Goal: Check status: Check status

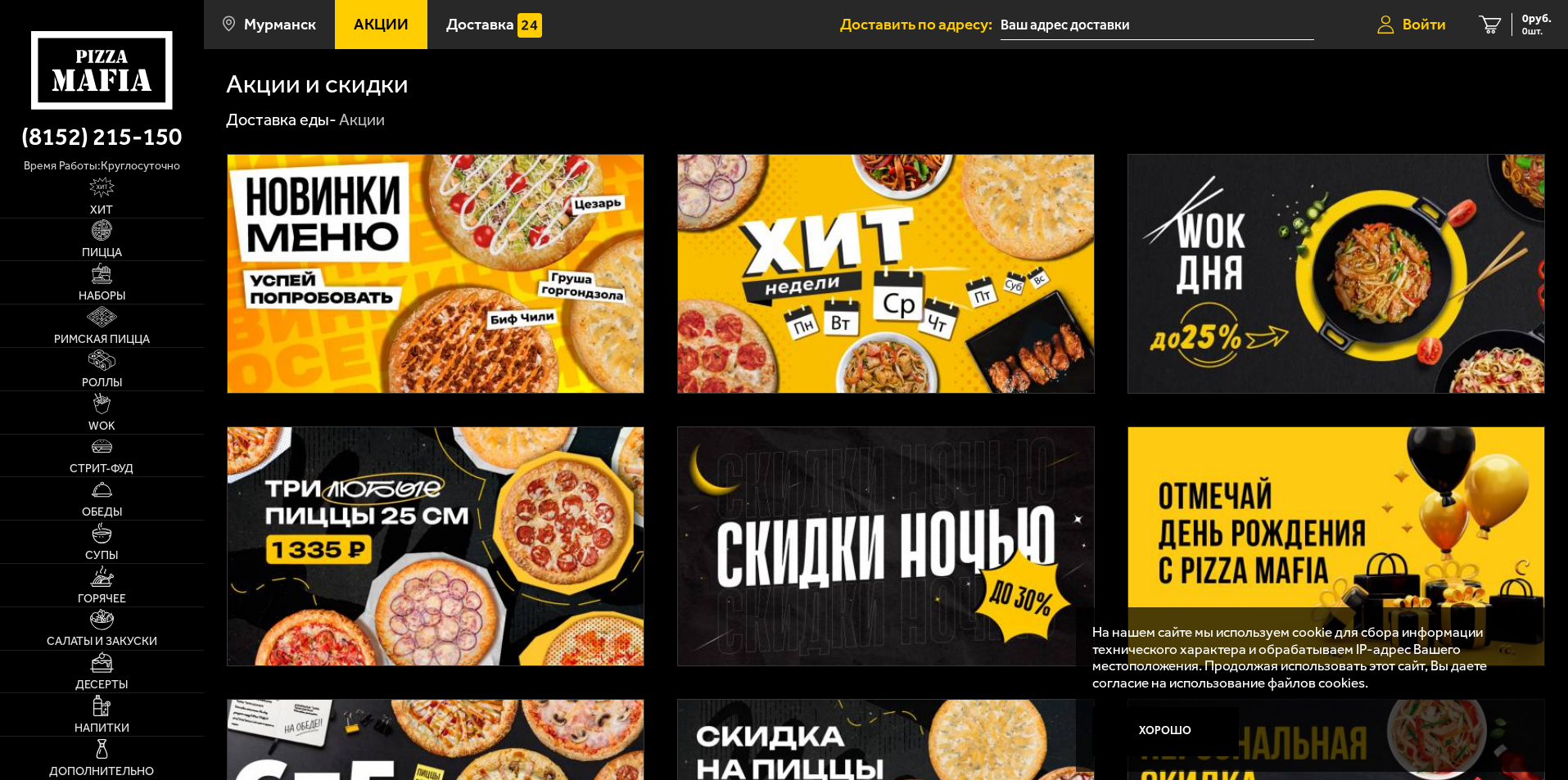
click at [1424, 23] on span "Войти" at bounding box center [1424, 24] width 44 height 16
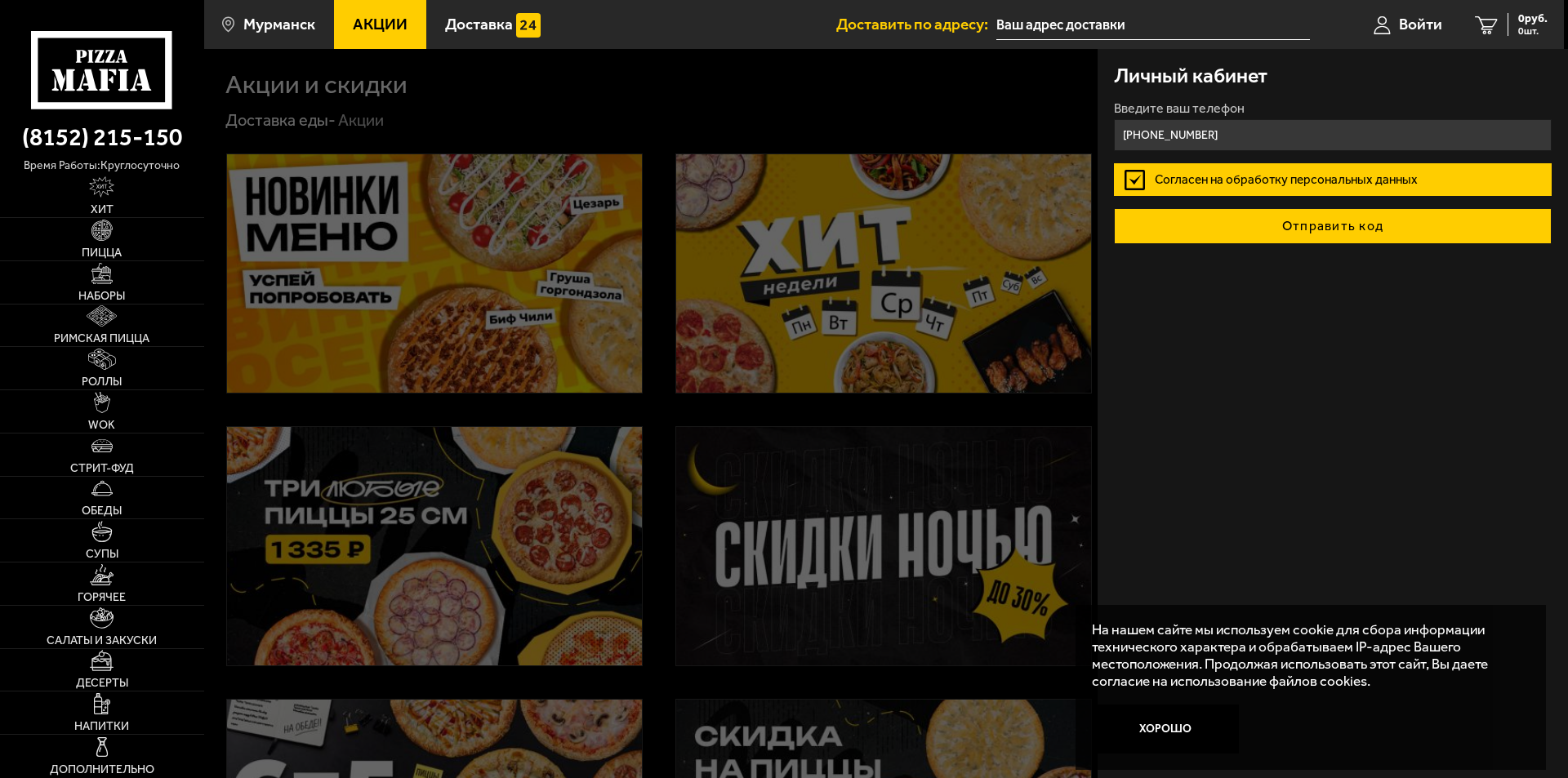
type input "[PHONE_NUMBER]"
click at [1340, 224] on button "Отправить код" at bounding box center [1332, 226] width 438 height 36
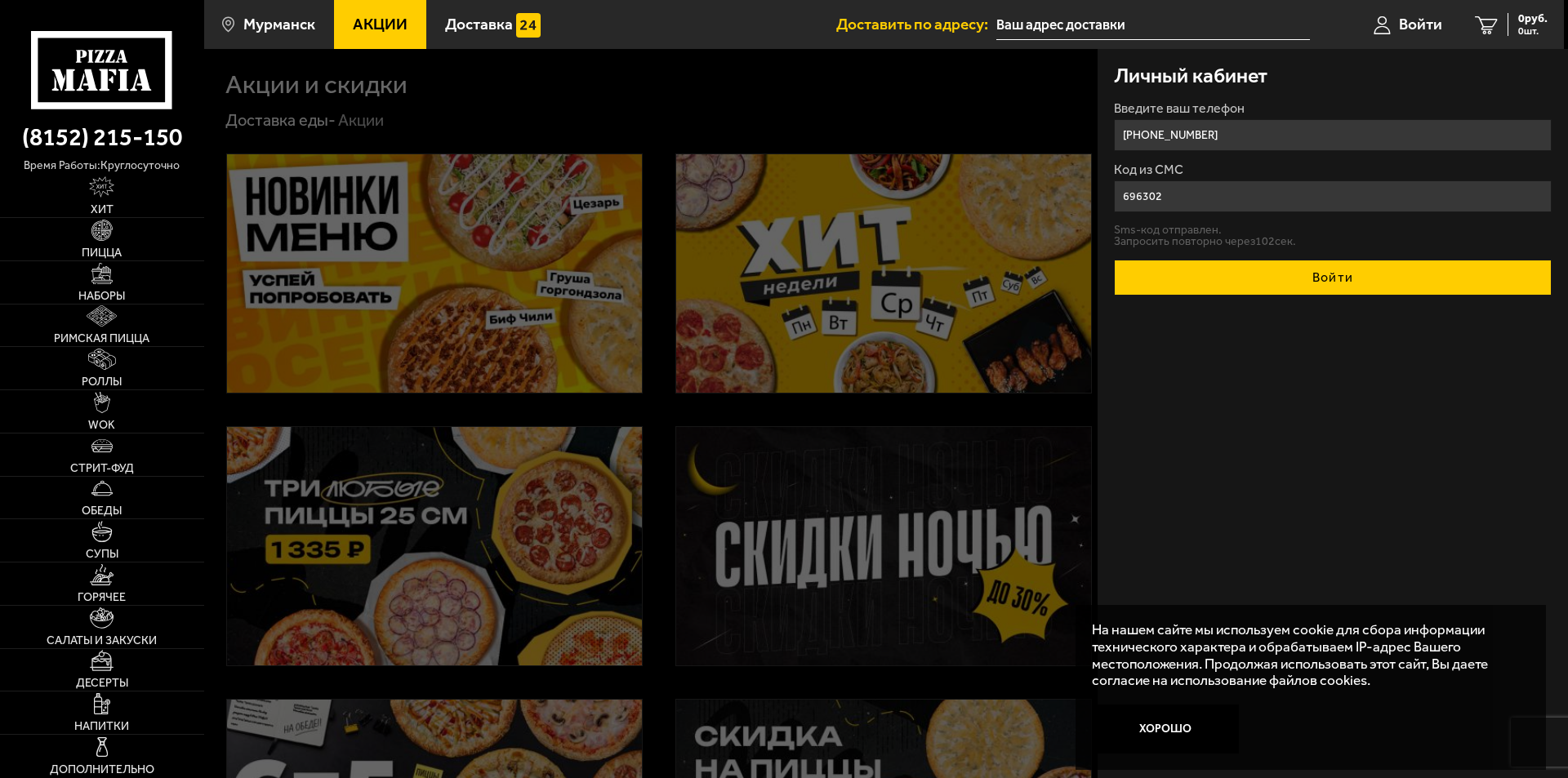
type input "696302"
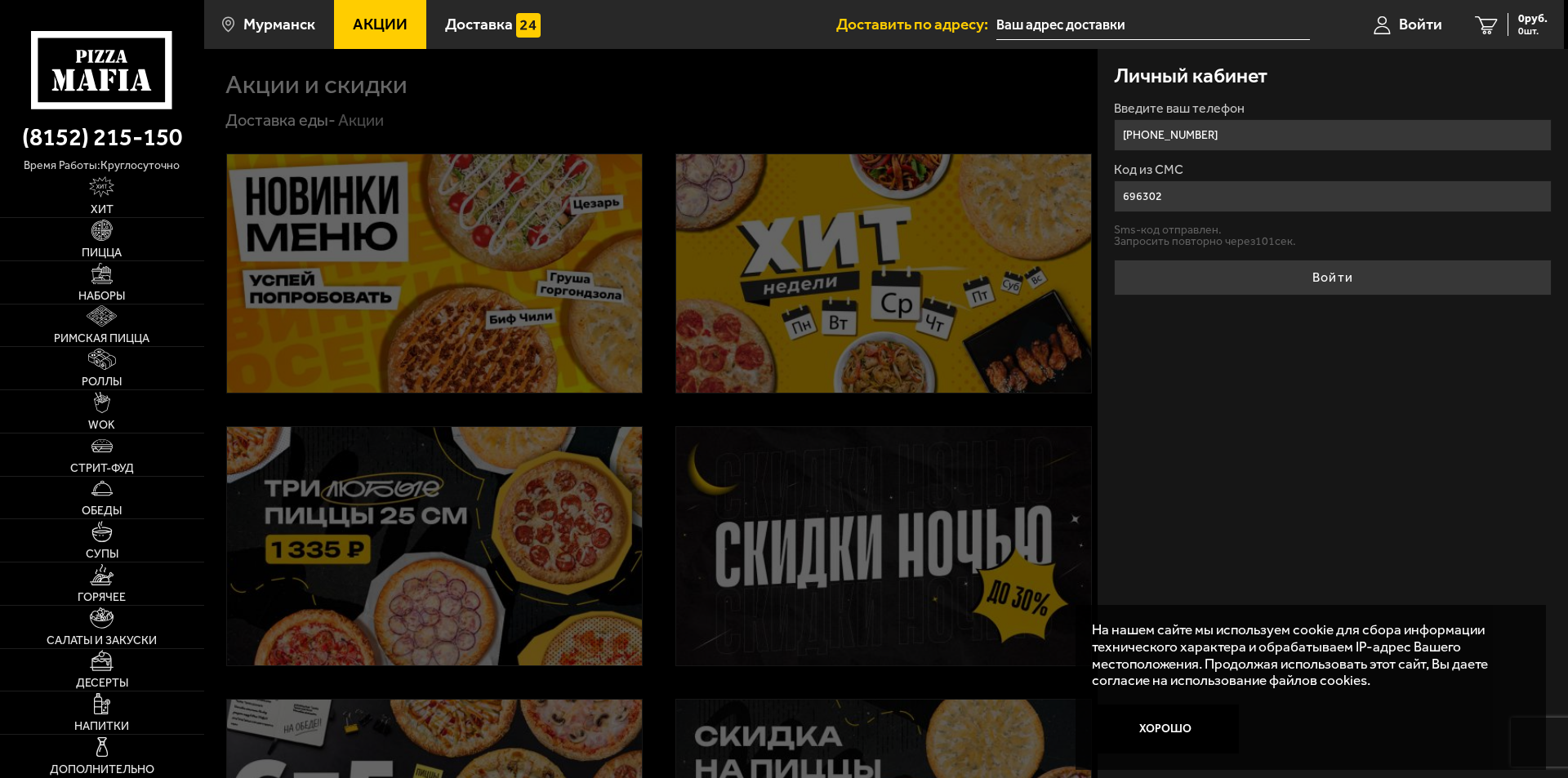
click at [1365, 280] on button "Войти" at bounding box center [1332, 278] width 438 height 36
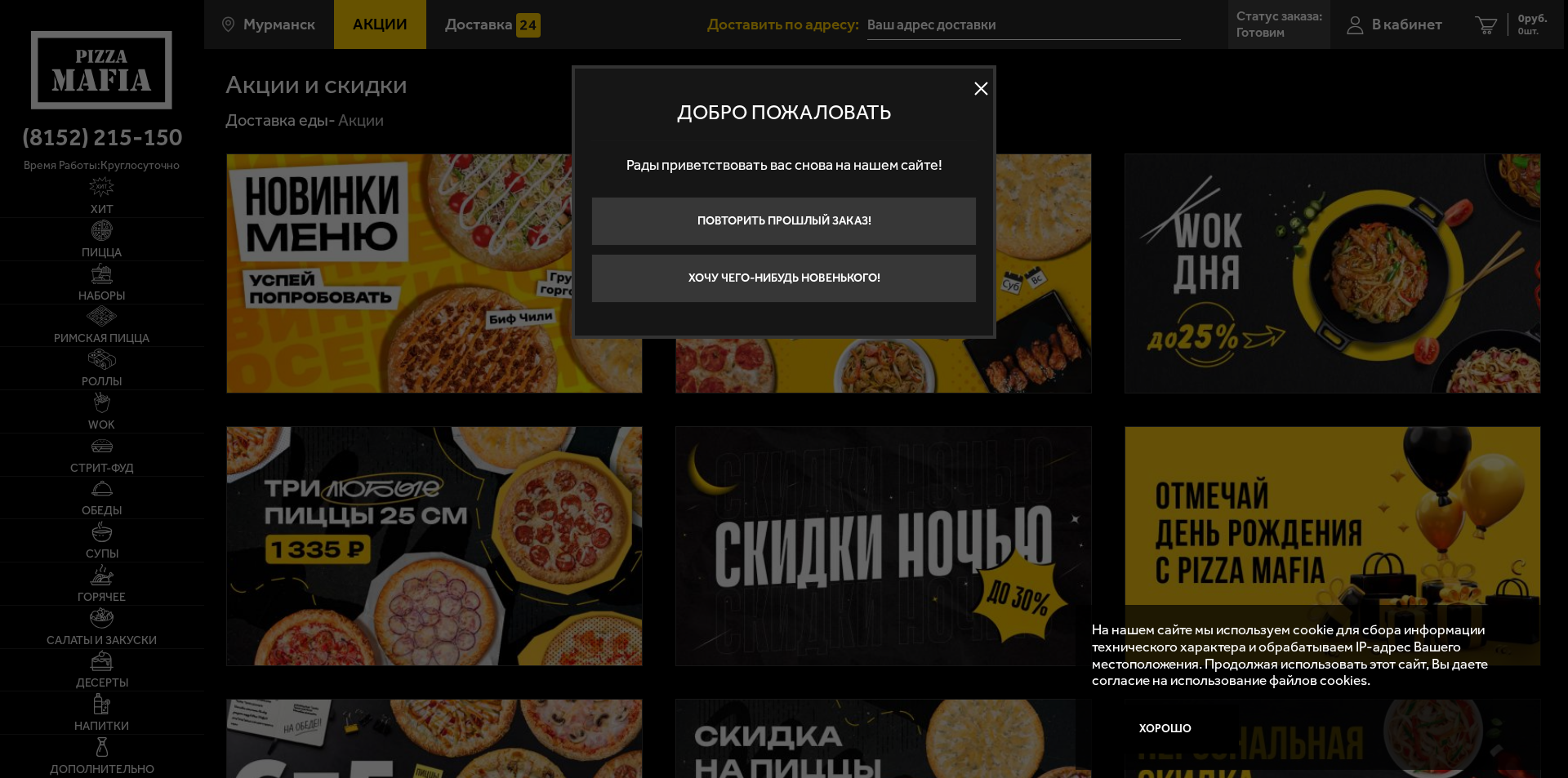
click at [985, 90] on button at bounding box center [981, 89] width 25 height 25
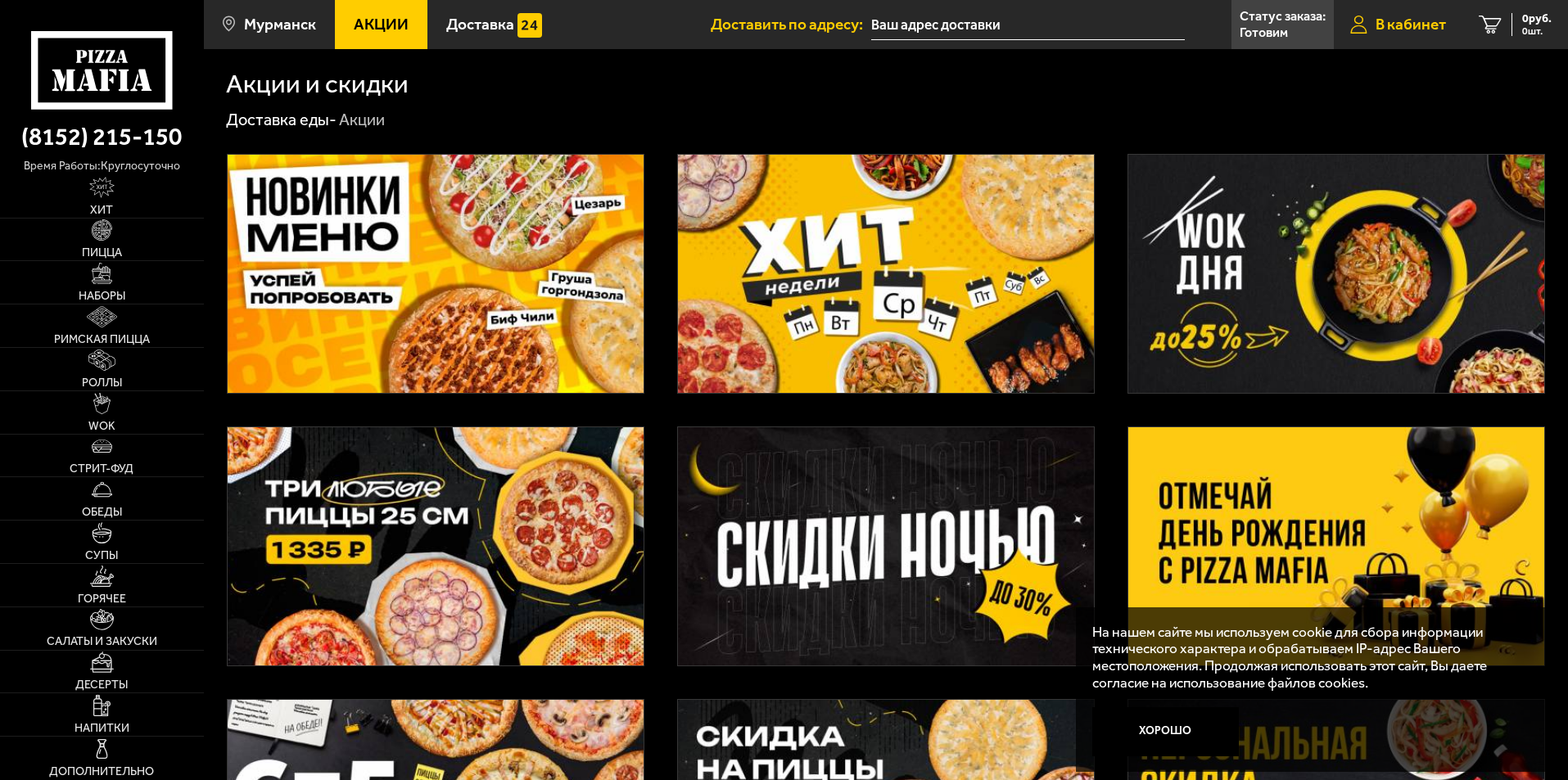
click at [1396, 26] on span "В кабинет" at bounding box center [1410, 24] width 71 height 16
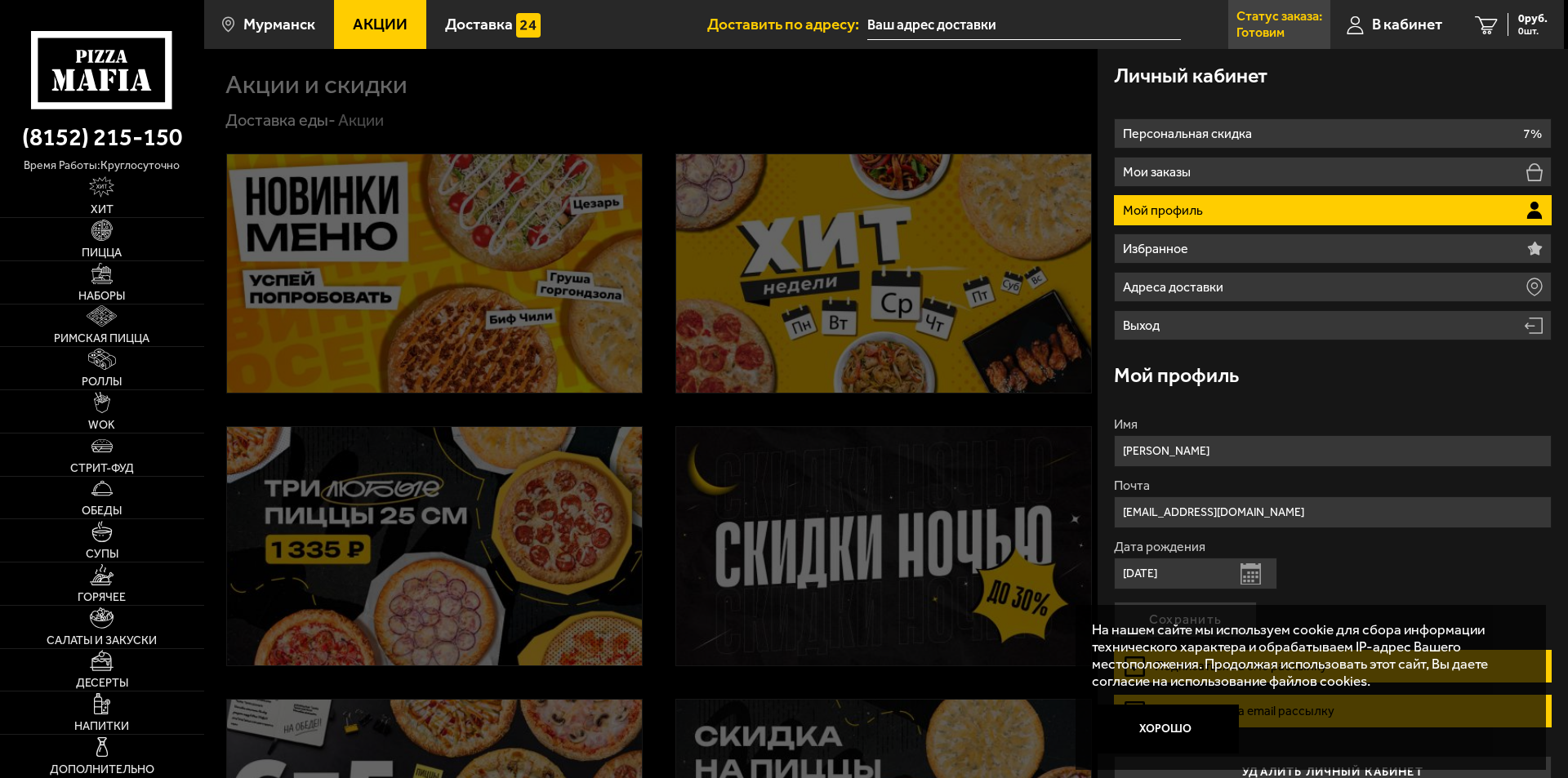
click at [1258, 27] on p "Готовим" at bounding box center [1260, 33] width 48 height 13
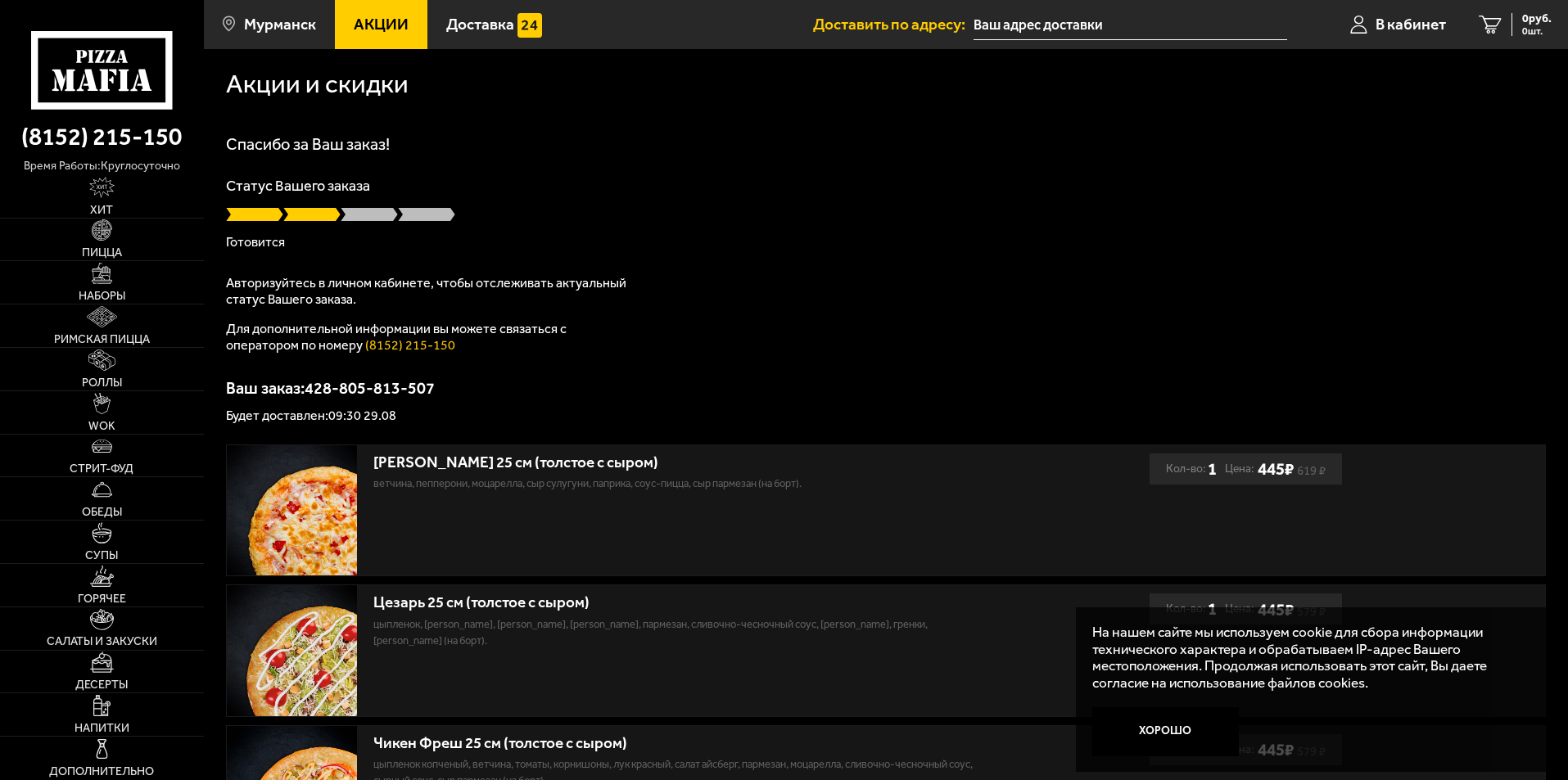
click at [1039, 20] on input "text" at bounding box center [1130, 25] width 314 height 30
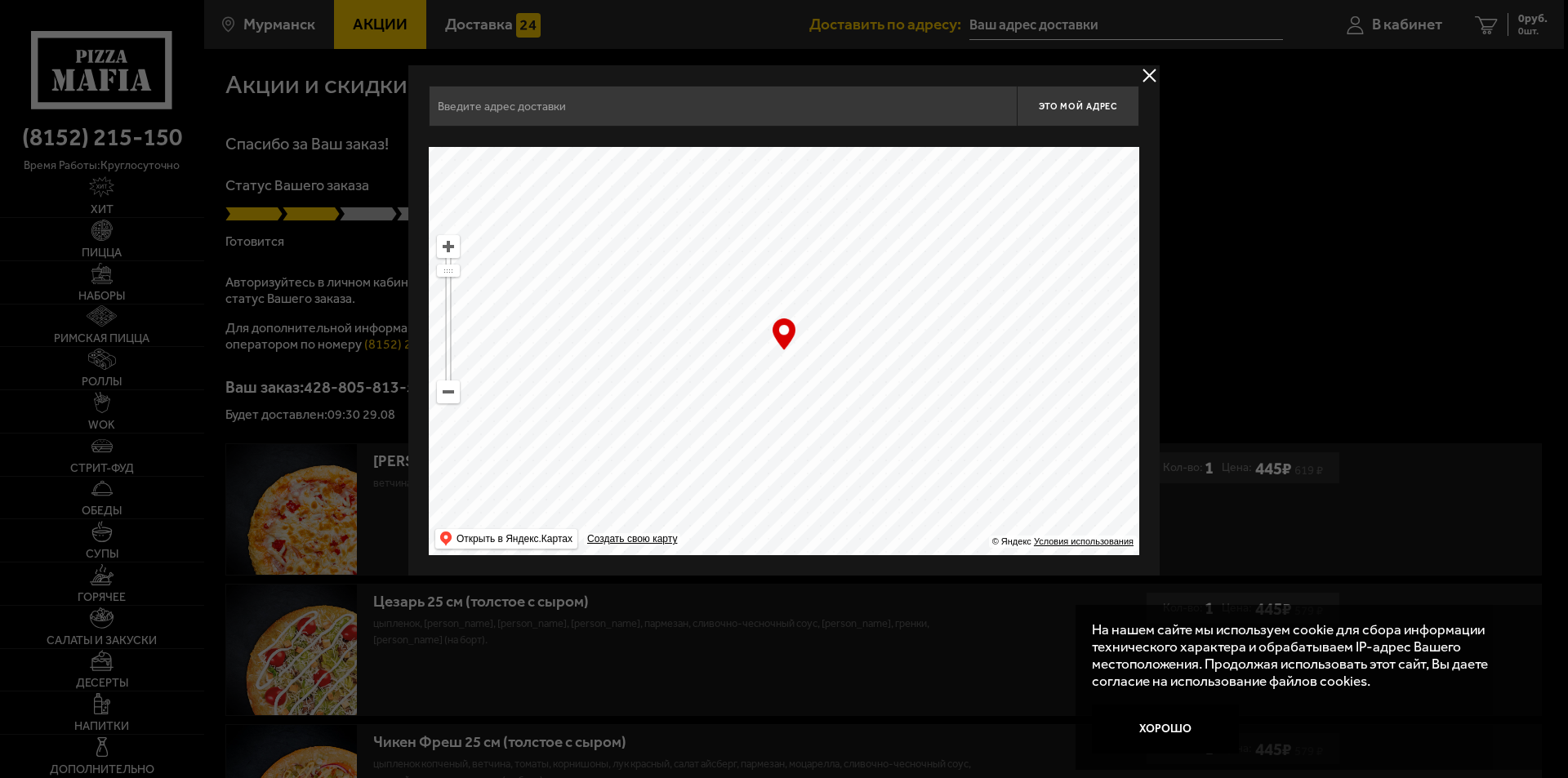
click at [1146, 75] on button "delivery type" at bounding box center [1149, 75] width 20 height 20
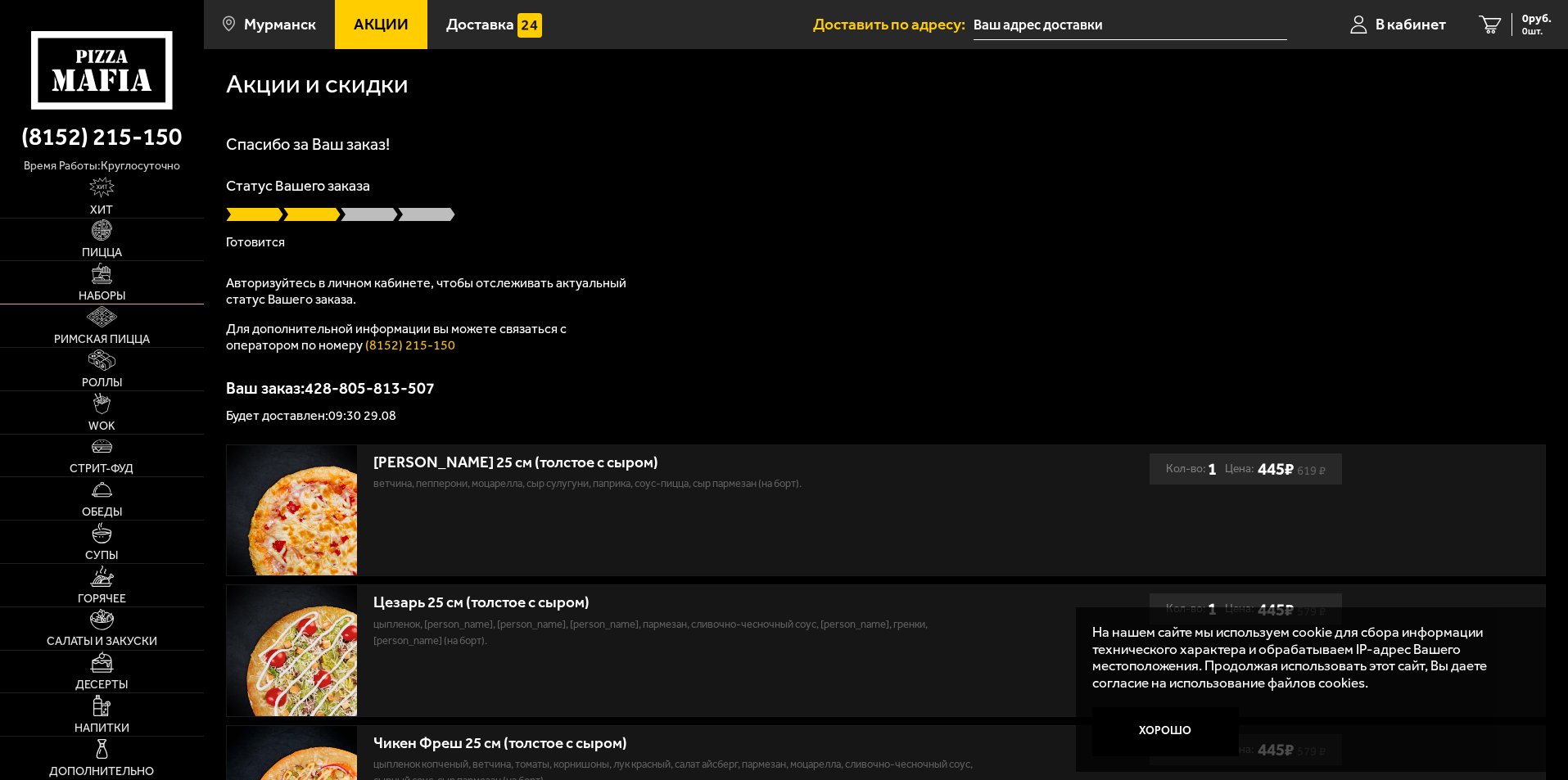
click at [118, 285] on link "Наборы" at bounding box center [102, 282] width 204 height 43
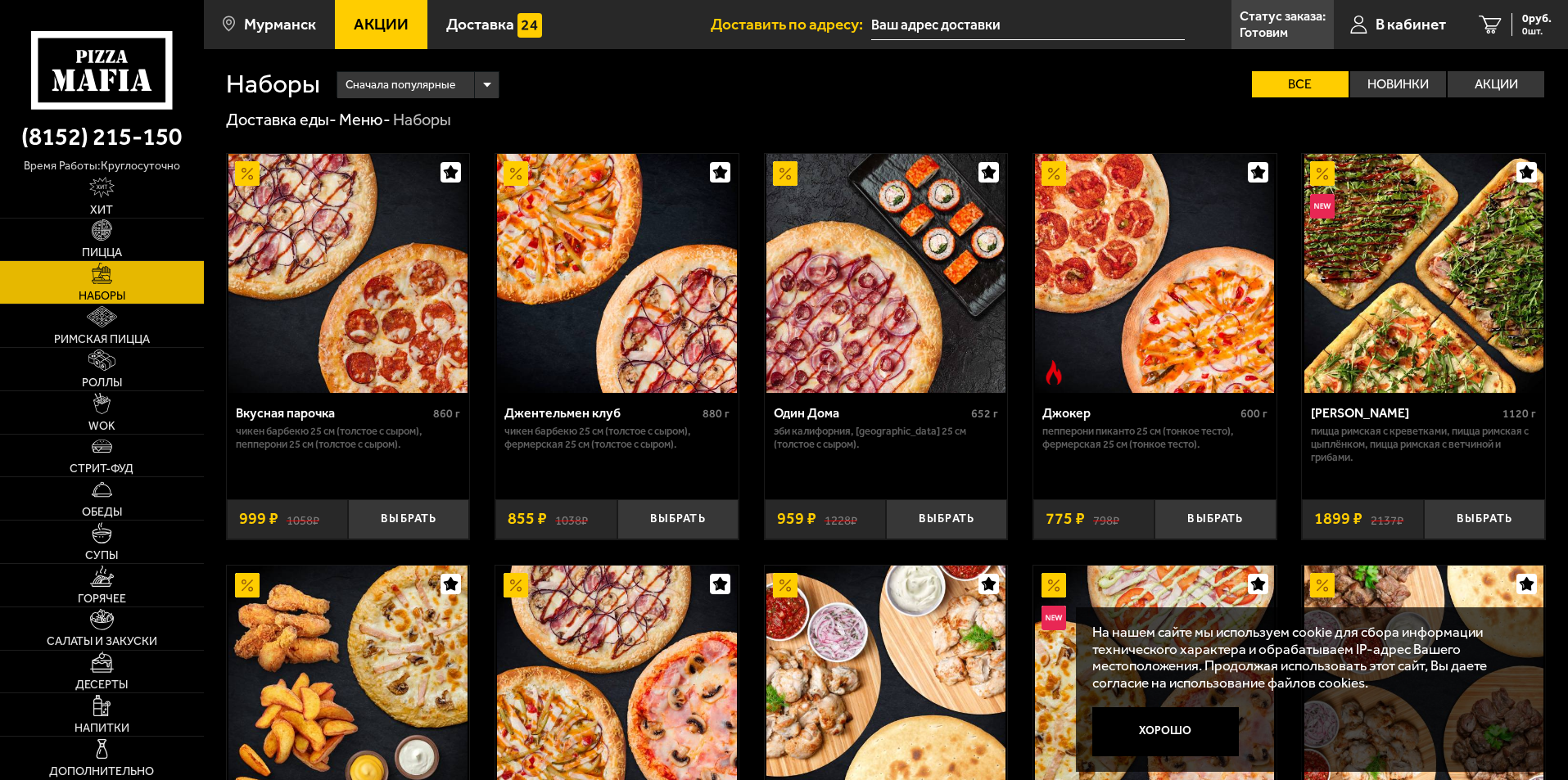
scroll to position [82, 0]
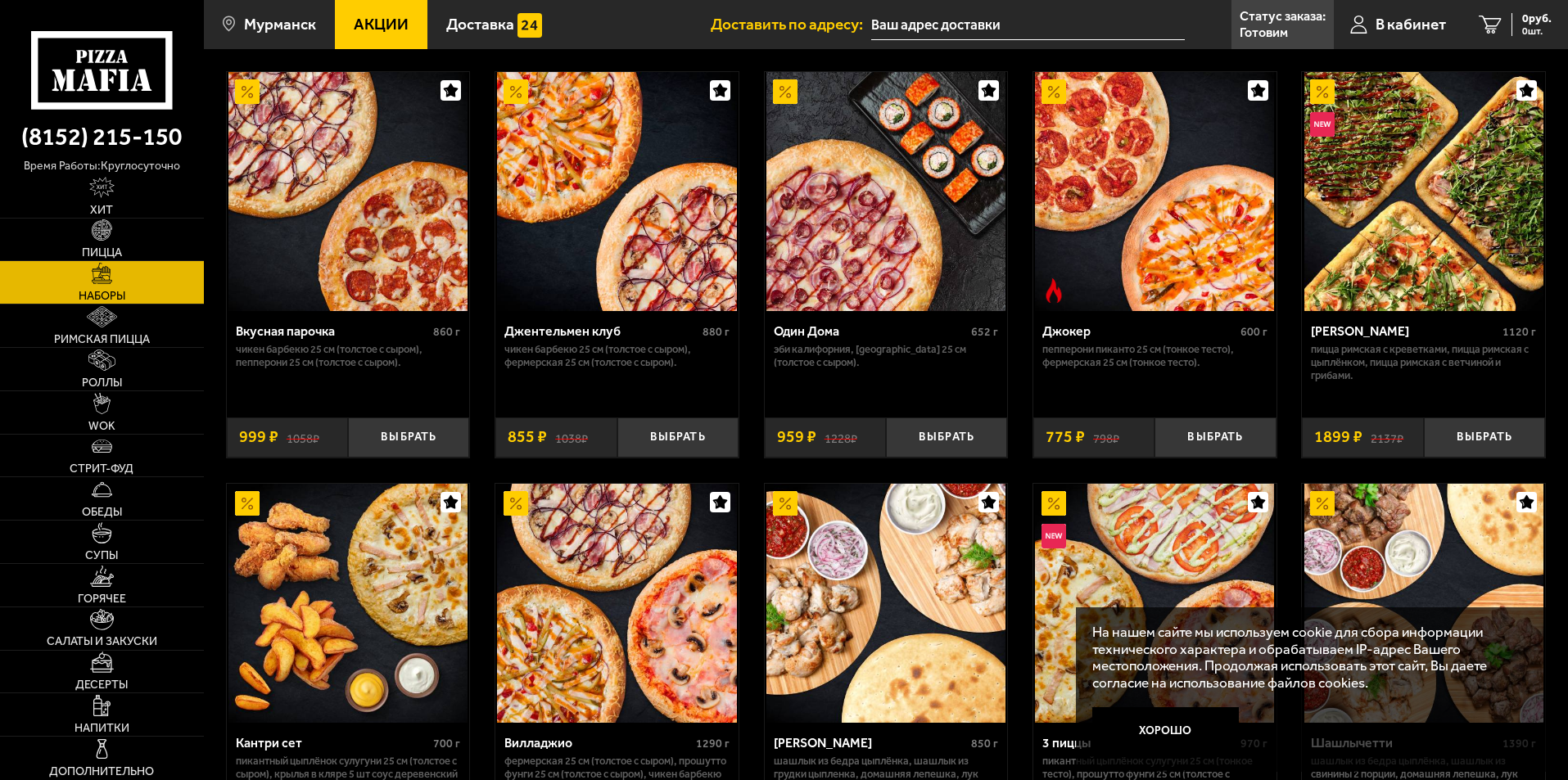
click at [1505, 200] on img at bounding box center [1424, 191] width 239 height 239
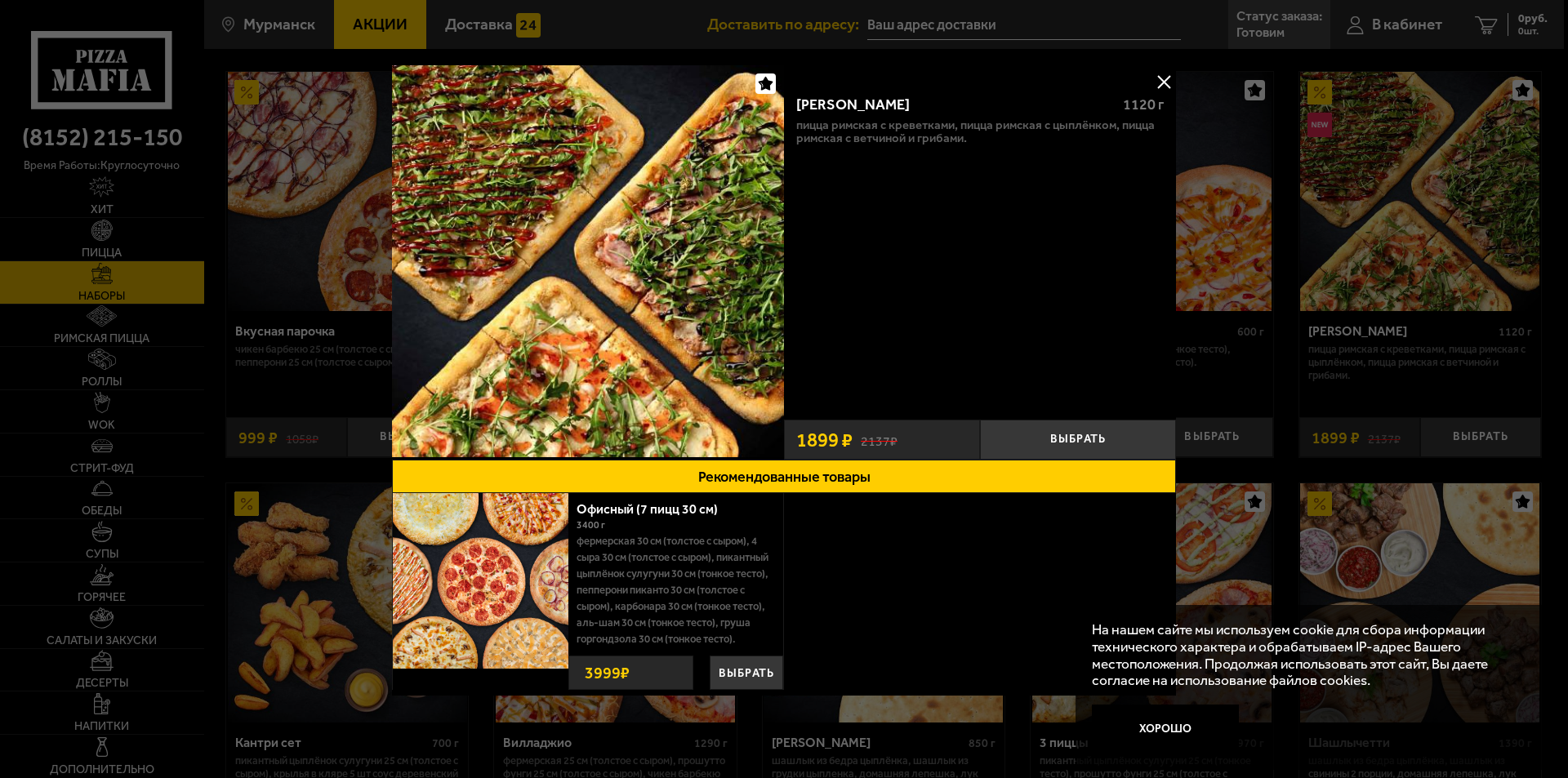
click at [1164, 82] on button at bounding box center [1164, 82] width 25 height 25
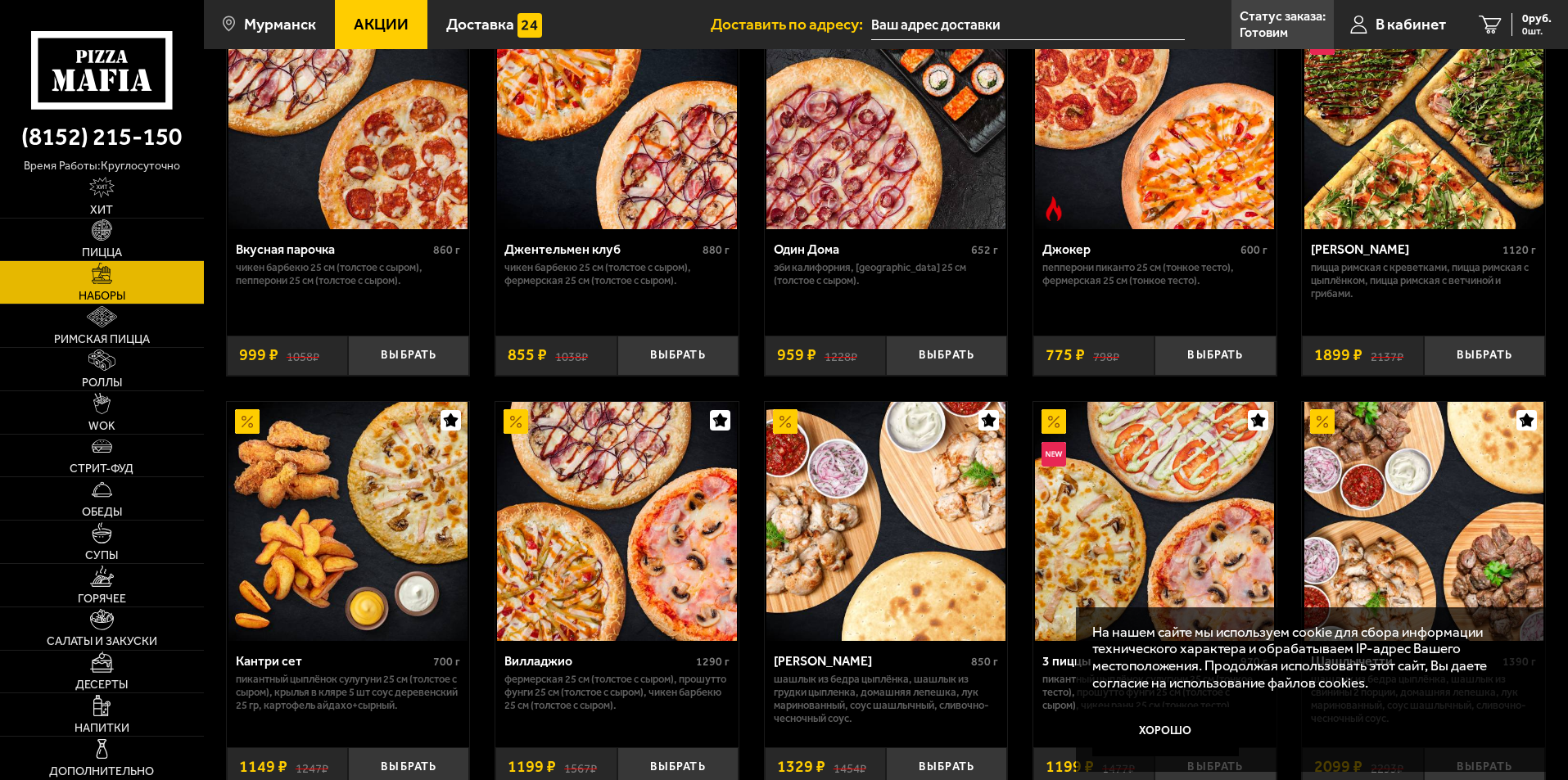
scroll to position [245, 0]
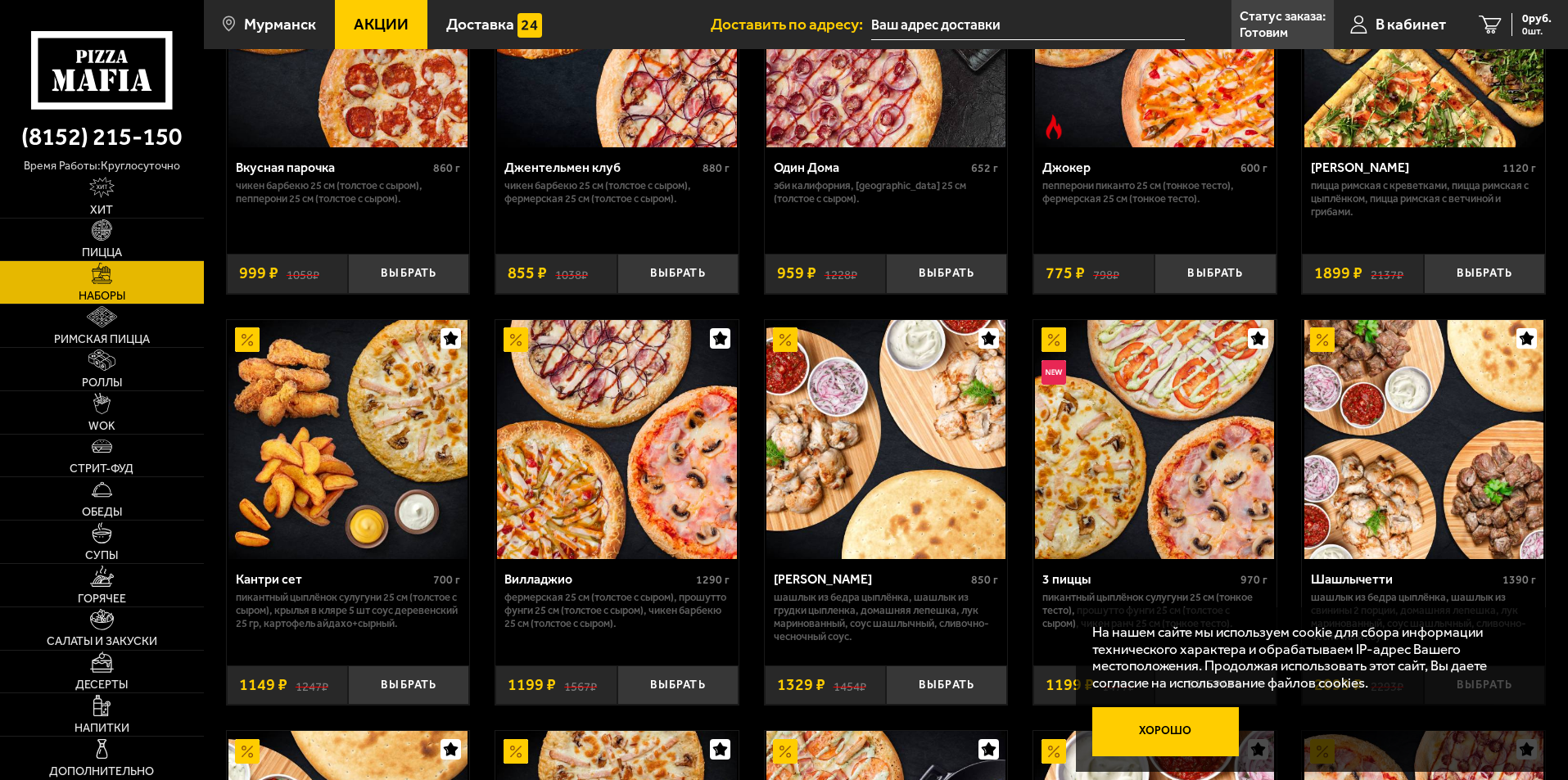
click at [1199, 734] on button "Хорошо" at bounding box center [1166, 732] width 148 height 49
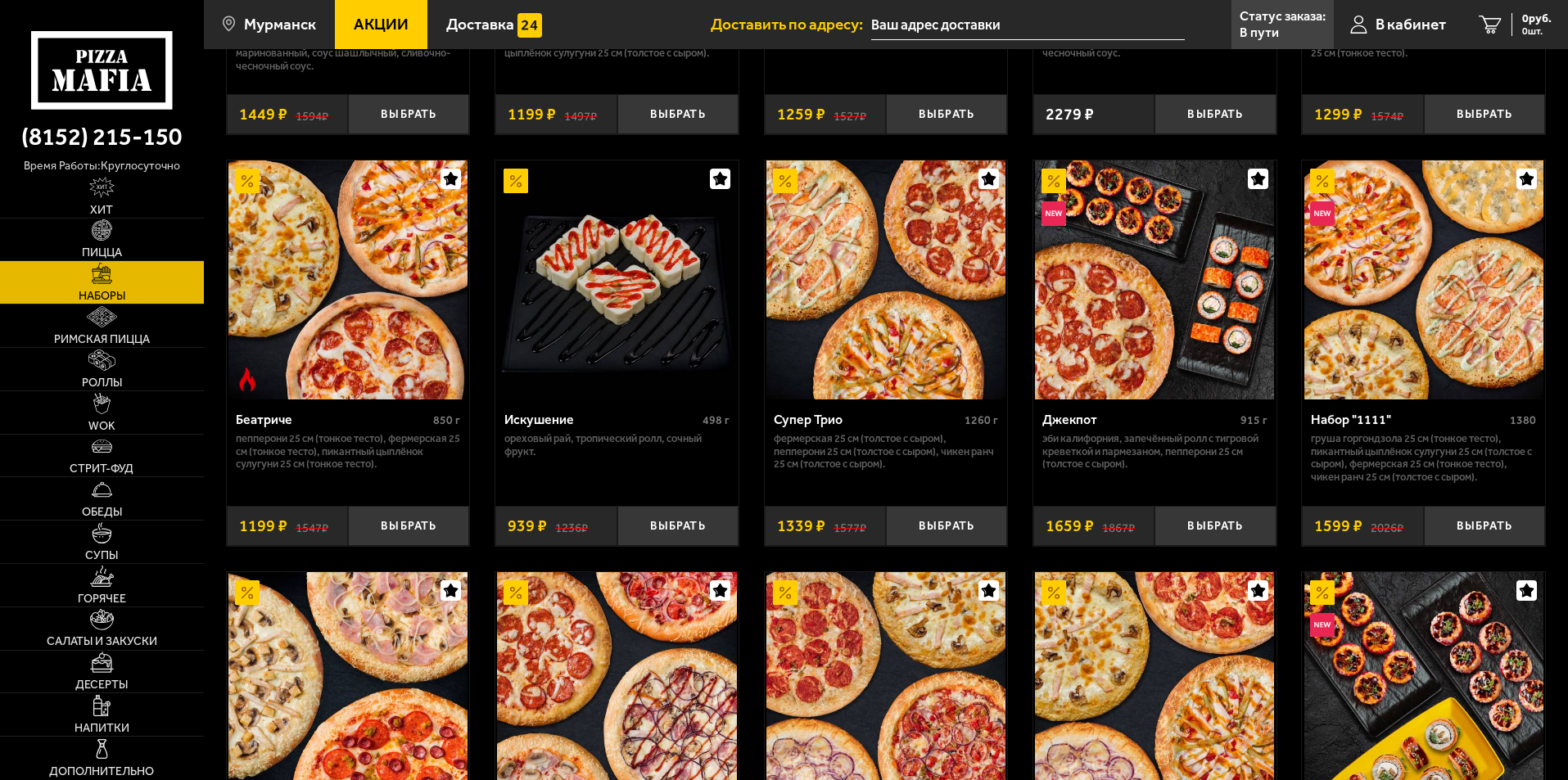
scroll to position [1474, 0]
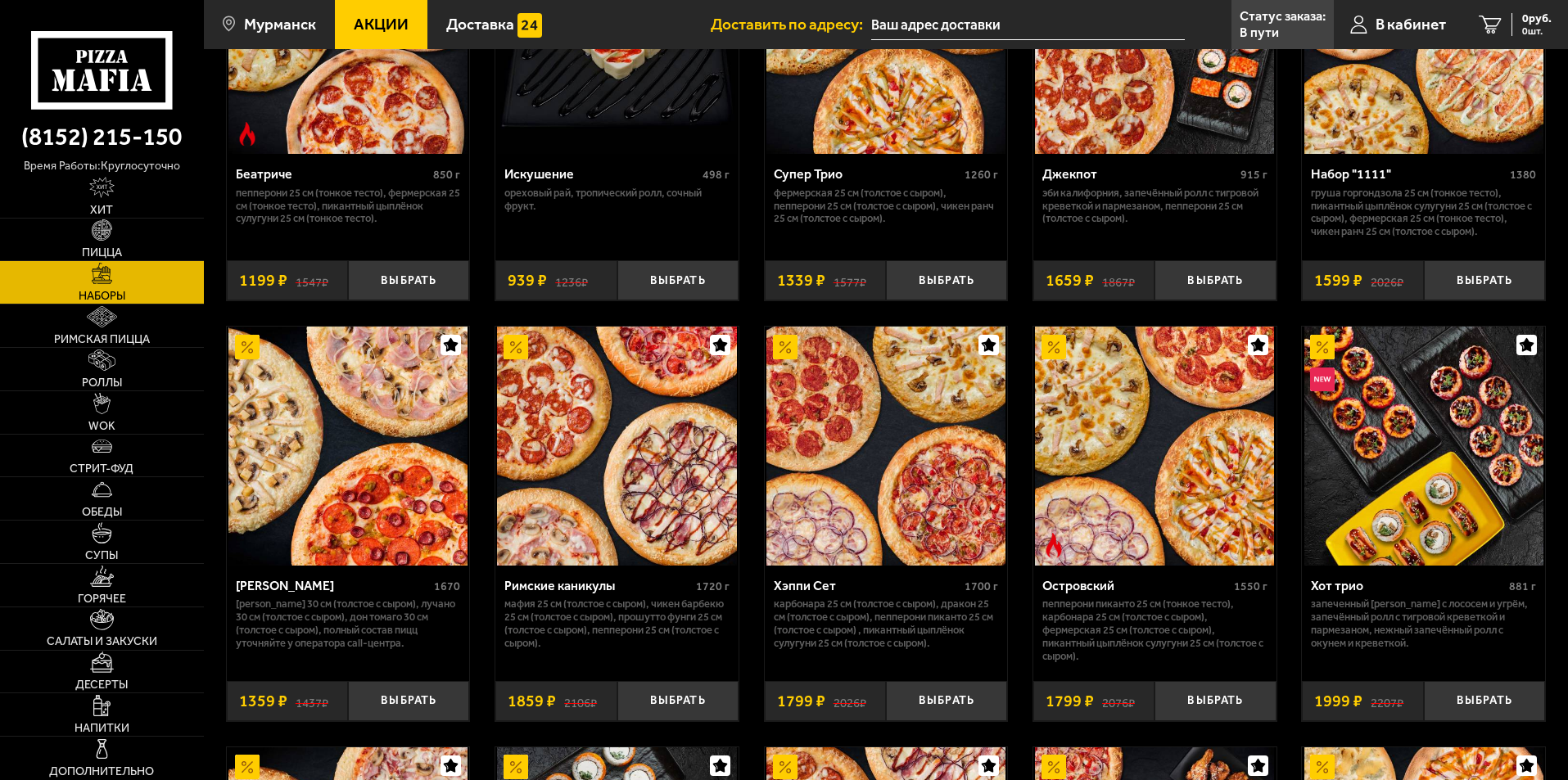
click at [352, 498] on img at bounding box center [347, 446] width 239 height 239
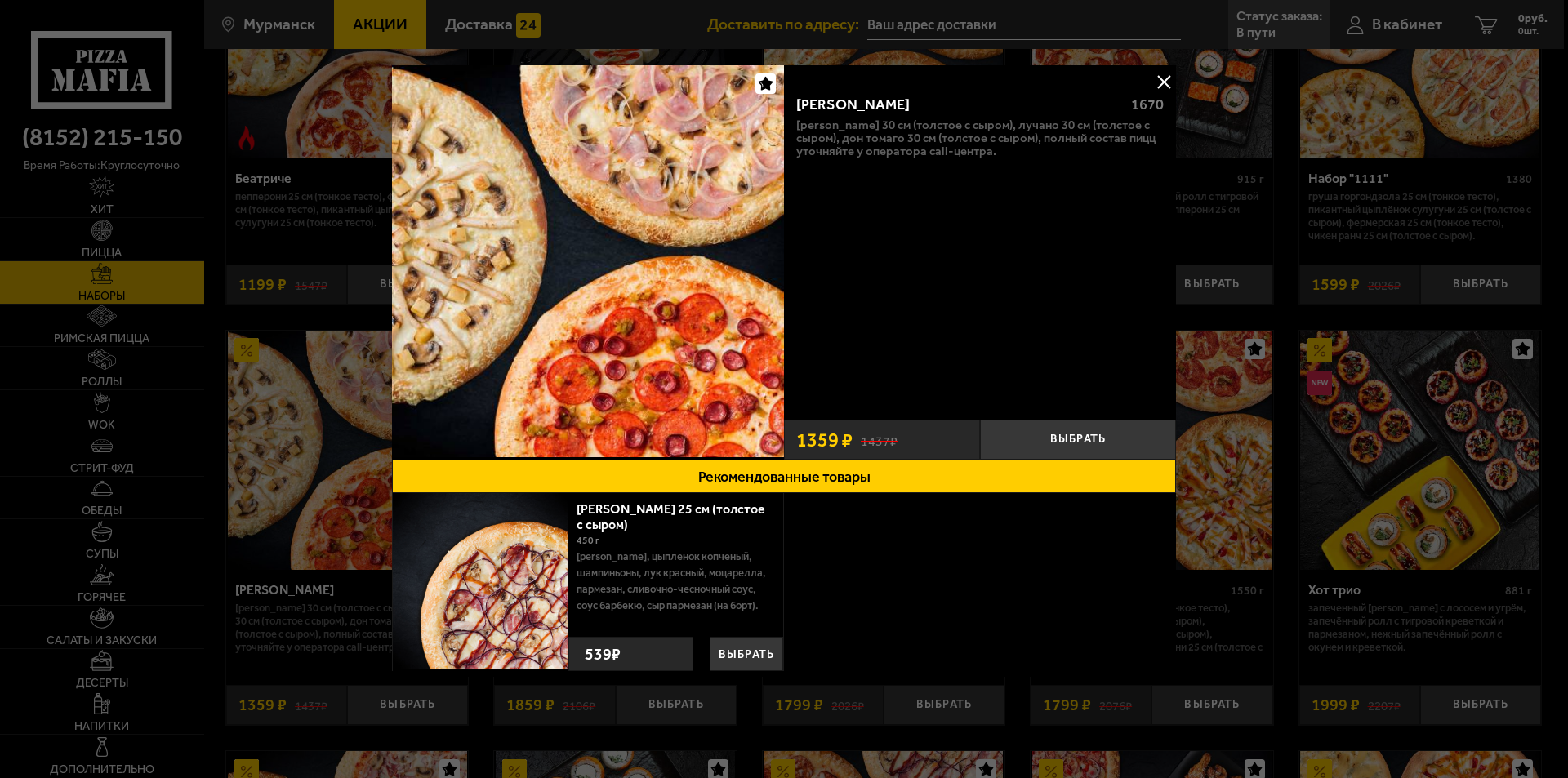
click at [1169, 78] on button at bounding box center [1164, 82] width 25 height 25
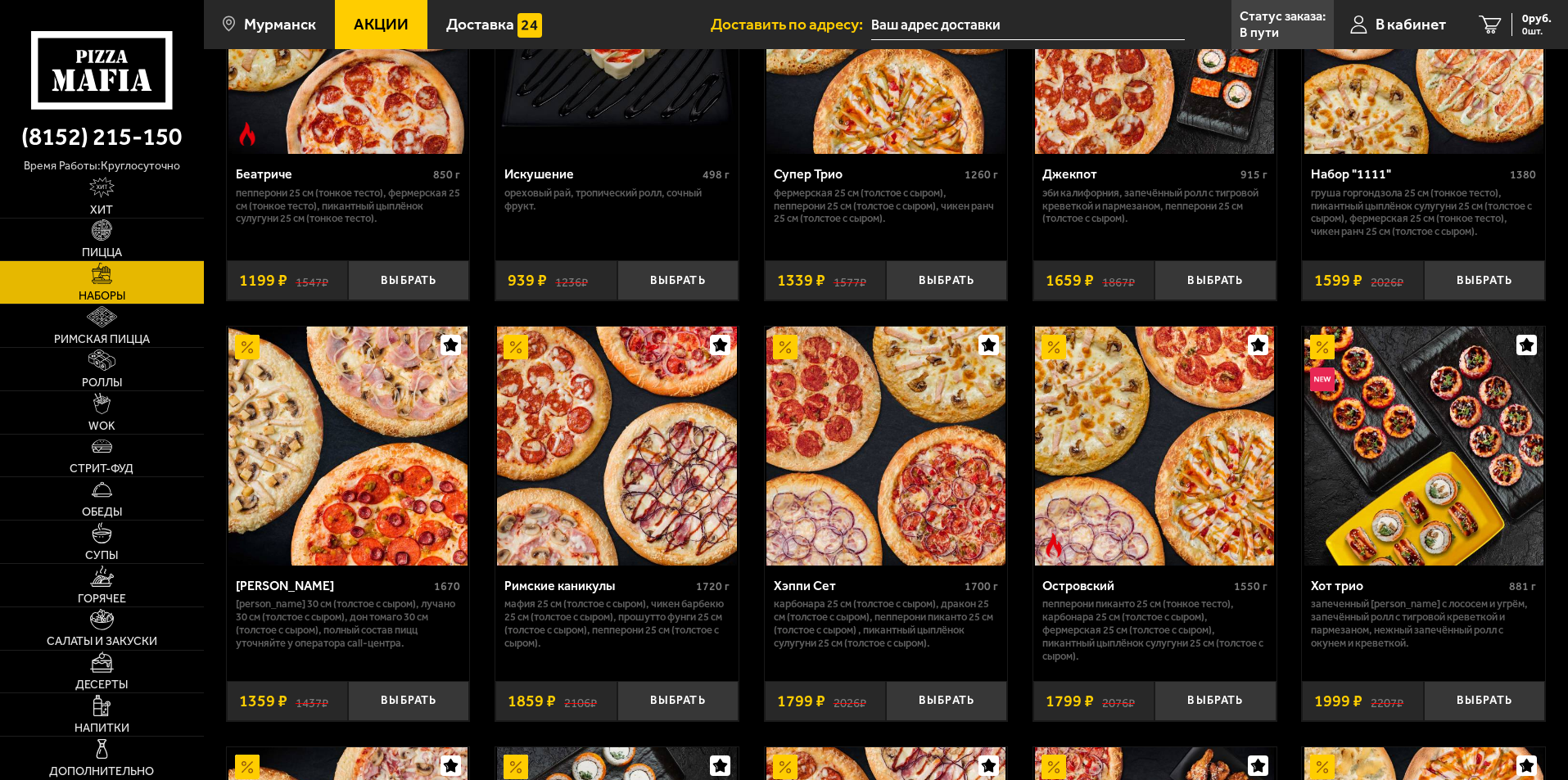
click at [361, 536] on img at bounding box center [347, 446] width 239 height 239
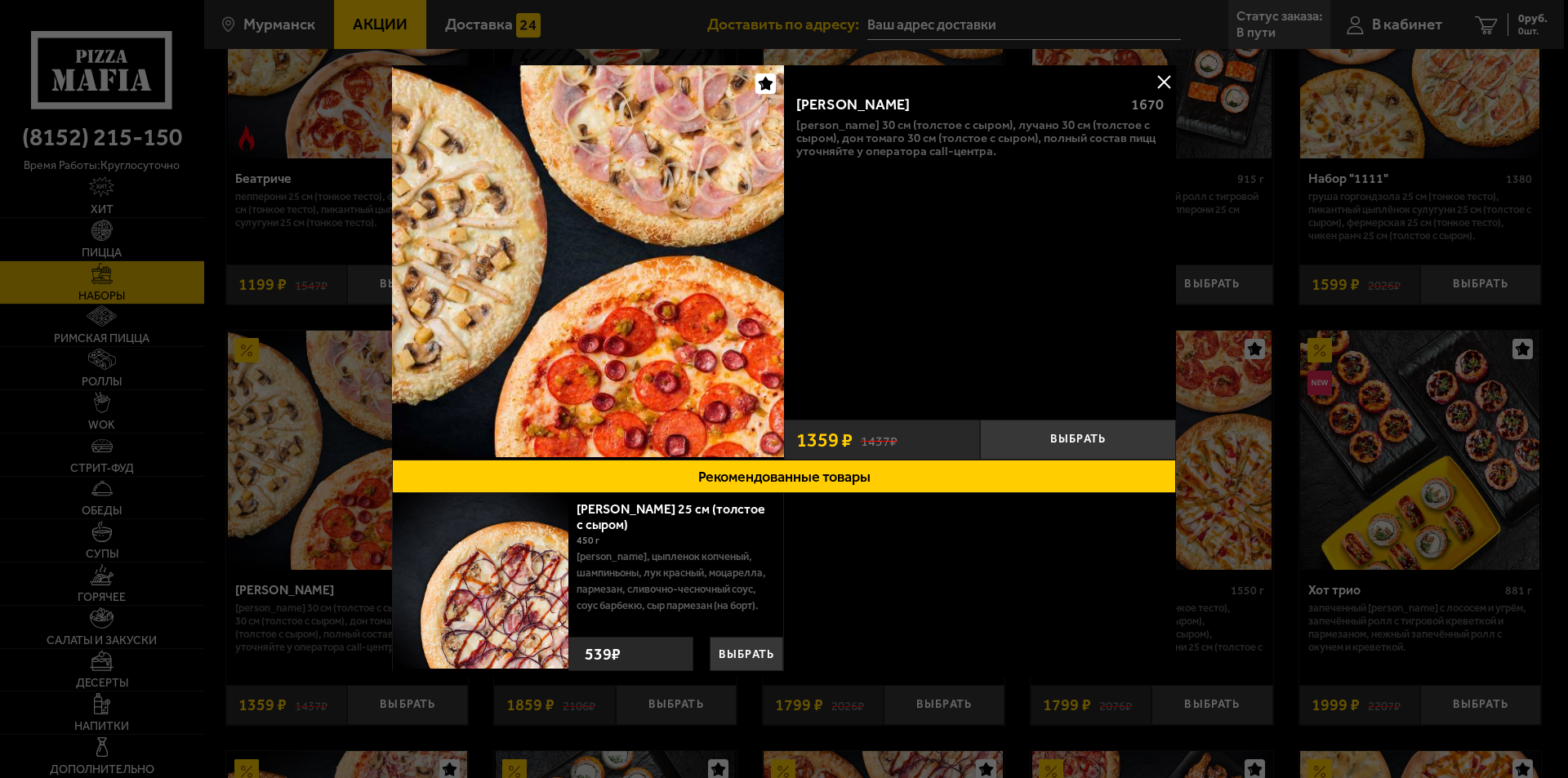
click at [1165, 84] on button at bounding box center [1164, 82] width 25 height 25
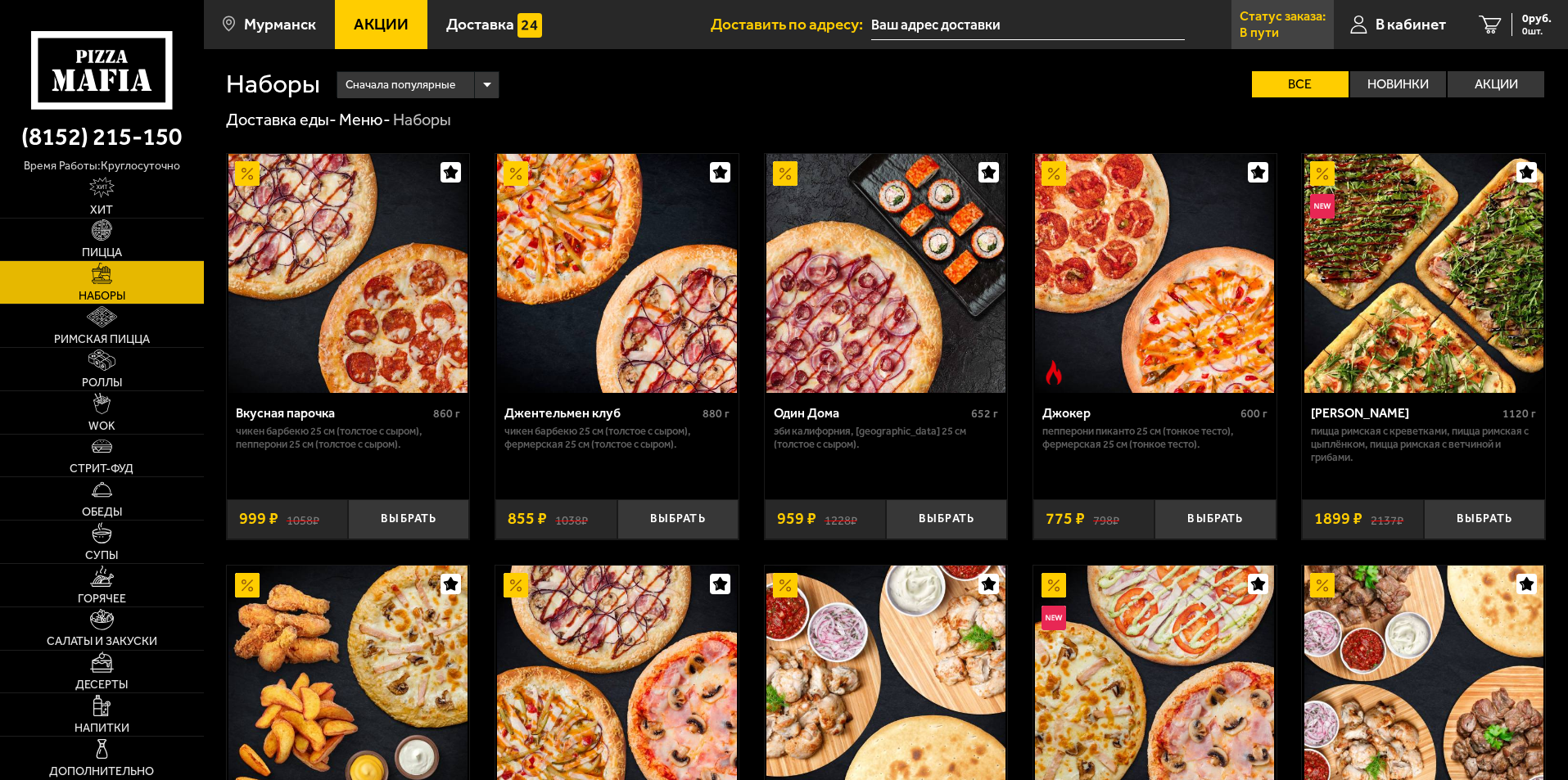
click at [1290, 32] on link "Статус заказа: В пути" at bounding box center [1282, 25] width 103 height 49
